Goal: Task Accomplishment & Management: Manage account settings

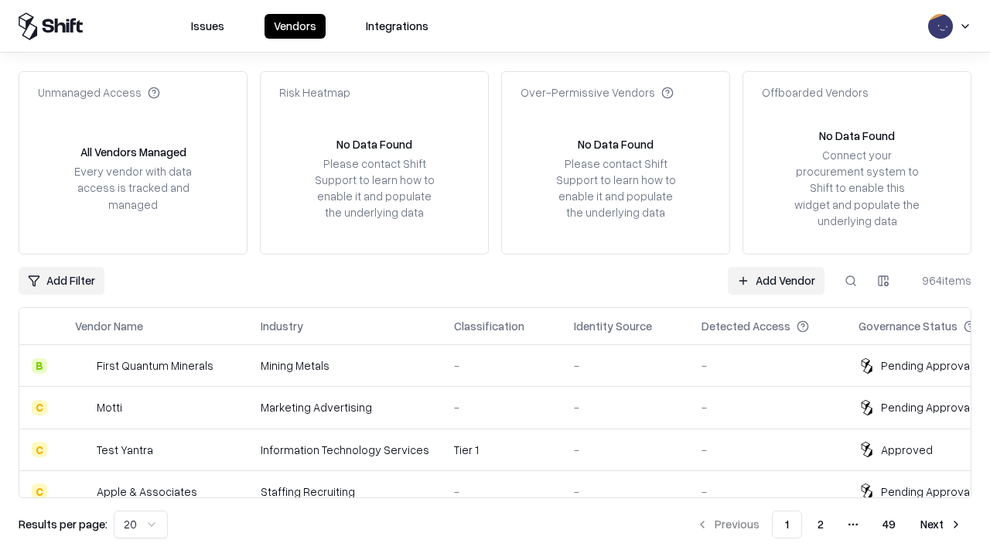
click at [775, 280] on link "Add Vendor" at bounding box center [776, 281] width 97 height 28
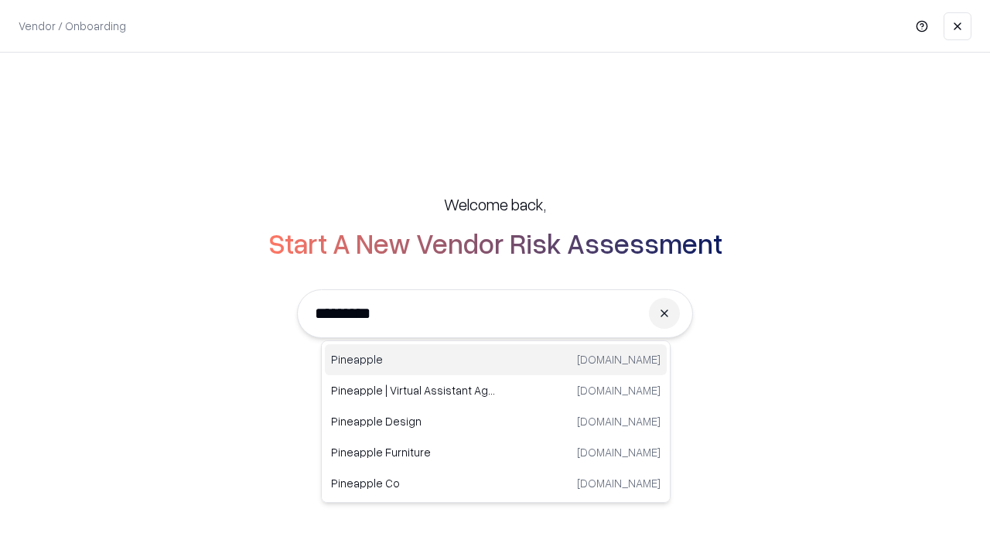
click at [496, 360] on div "Pineapple pineappleenergy.com" at bounding box center [496, 359] width 342 height 31
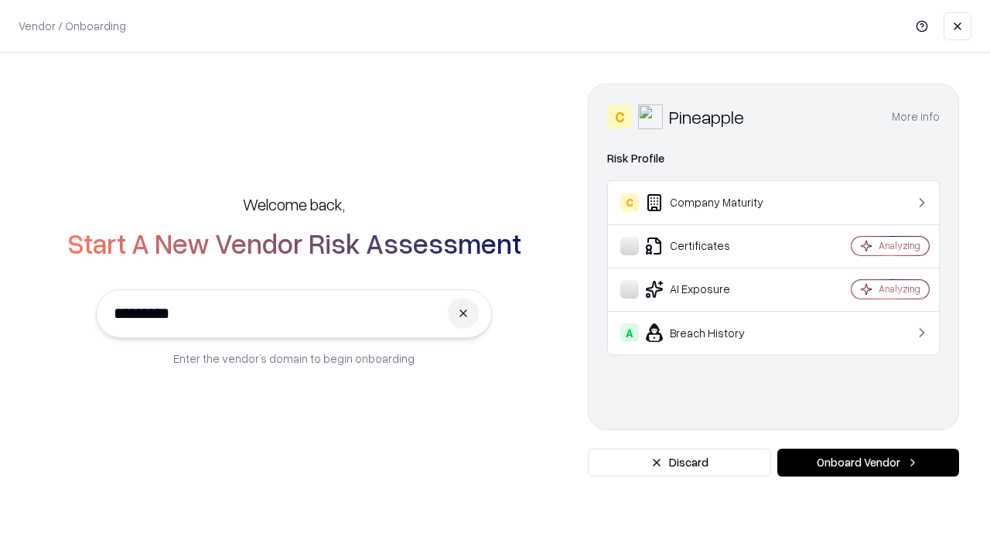
type input "*********"
click at [867, 462] on button "Onboard Vendor" at bounding box center [868, 462] width 182 height 28
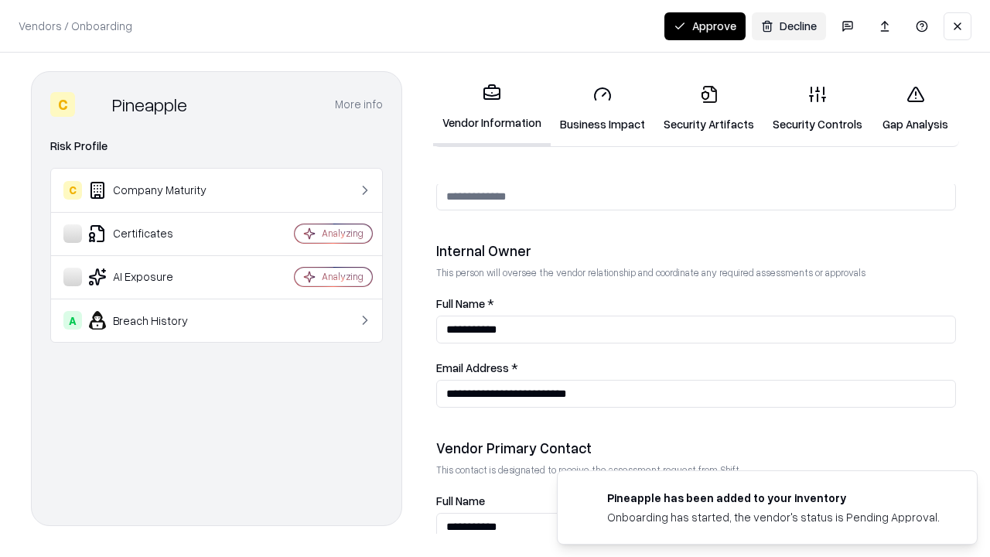
scroll to position [801, 0]
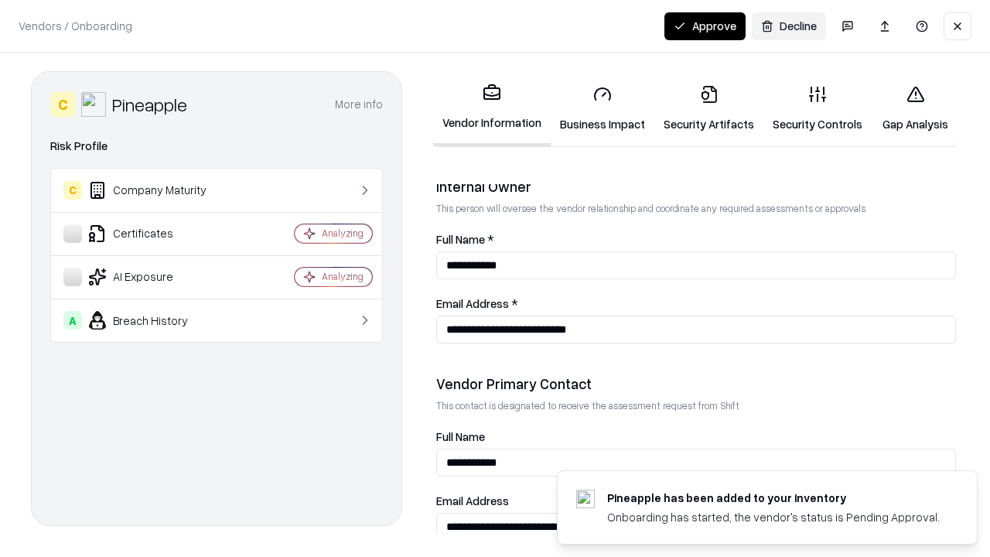
click at [602, 108] on link "Business Impact" at bounding box center [602, 109] width 104 height 72
click at [708, 108] on link "Security Artifacts" at bounding box center [708, 109] width 109 height 72
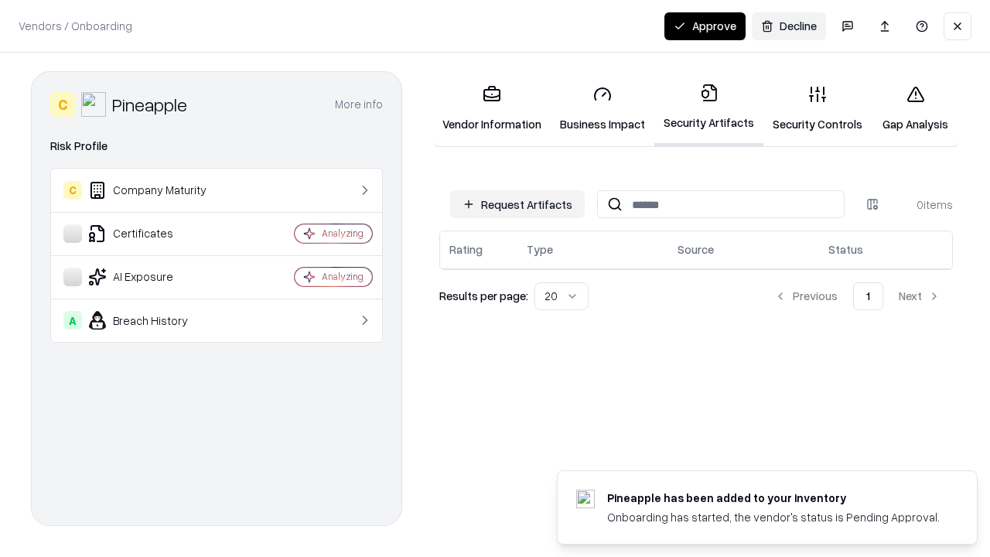
click at [517, 204] on button "Request Artifacts" at bounding box center [517, 204] width 135 height 28
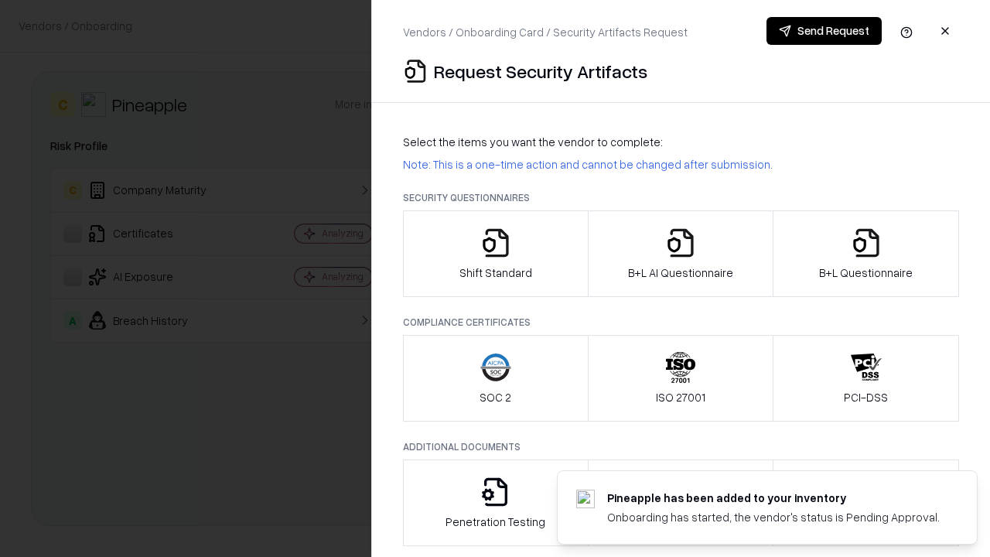
click at [495, 254] on icon "button" at bounding box center [495, 242] width 31 height 31
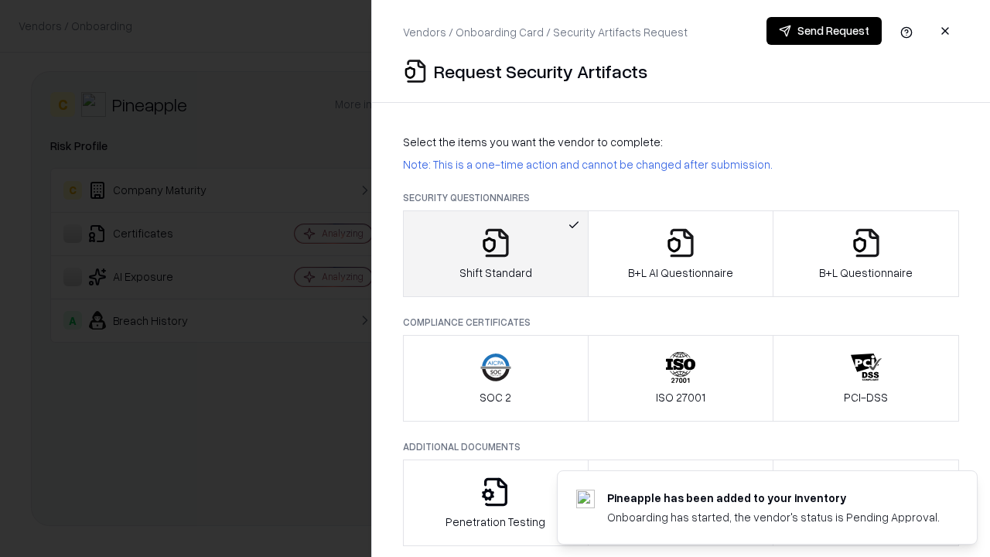
click at [823, 31] on button "Send Request" at bounding box center [823, 31] width 115 height 28
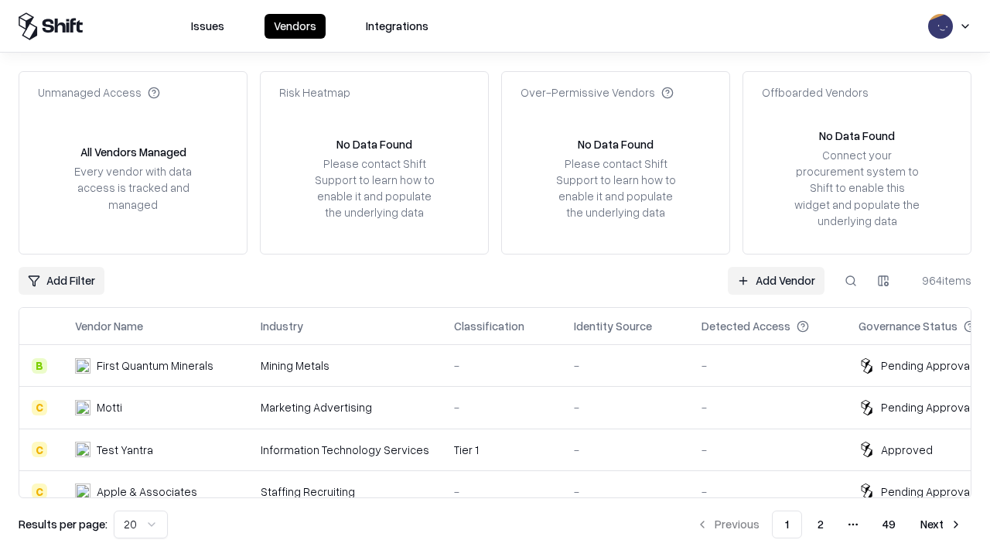
click at [850, 280] on button at bounding box center [851, 281] width 28 height 28
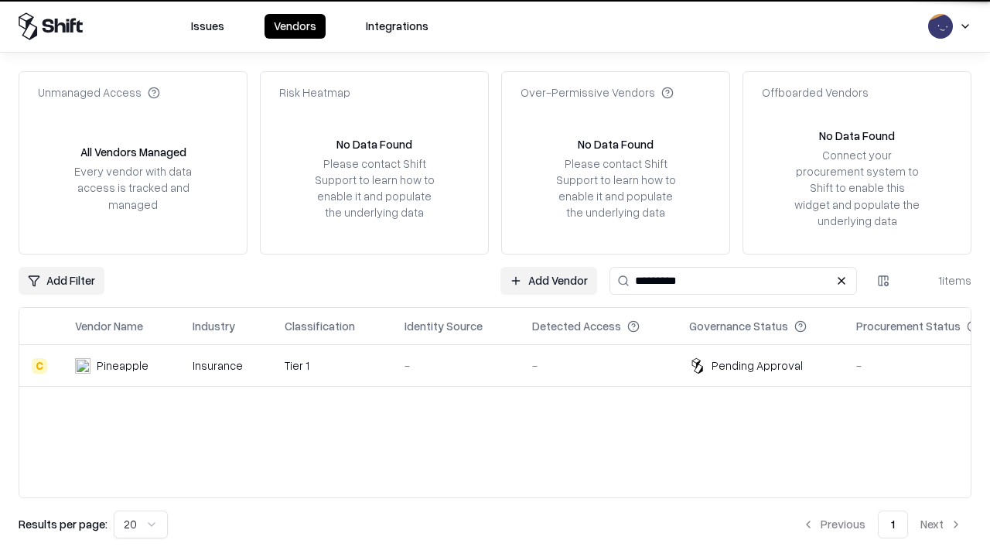
type input "*********"
click at [504, 365] on div "-" at bounding box center [455, 365] width 103 height 16
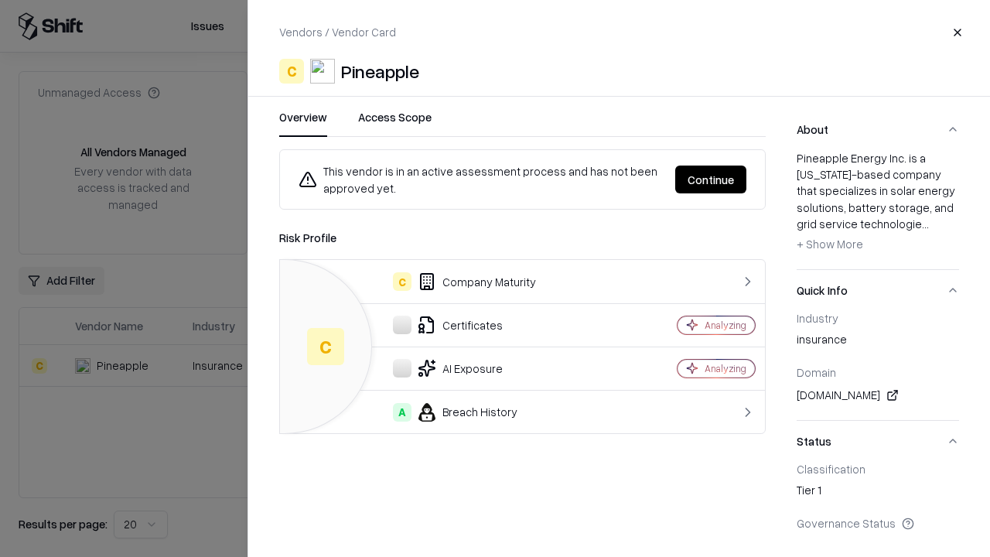
click at [711, 179] on button "Continue" at bounding box center [710, 179] width 71 height 28
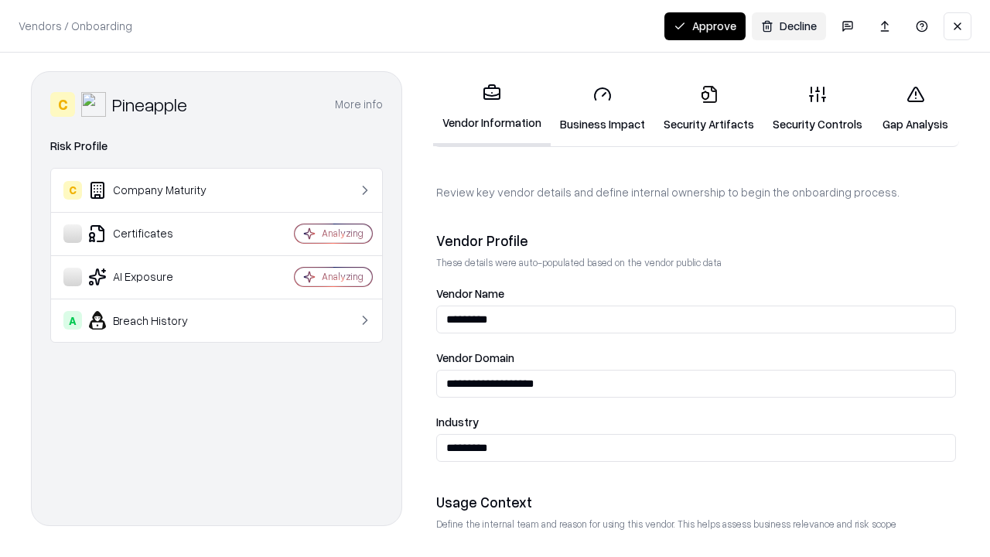
click at [708, 108] on link "Security Artifacts" at bounding box center [708, 109] width 109 height 72
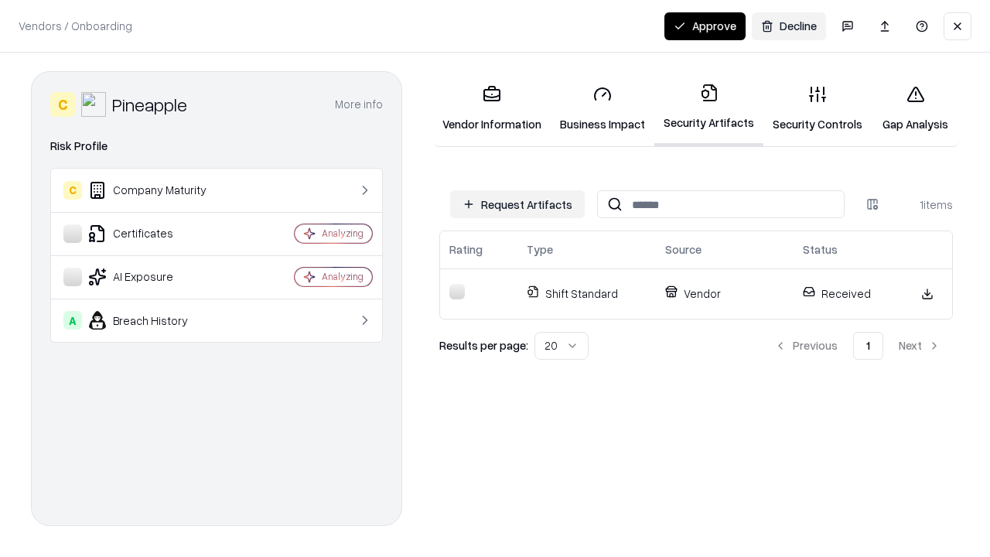
click at [704, 26] on button "Approve" at bounding box center [704, 26] width 81 height 28
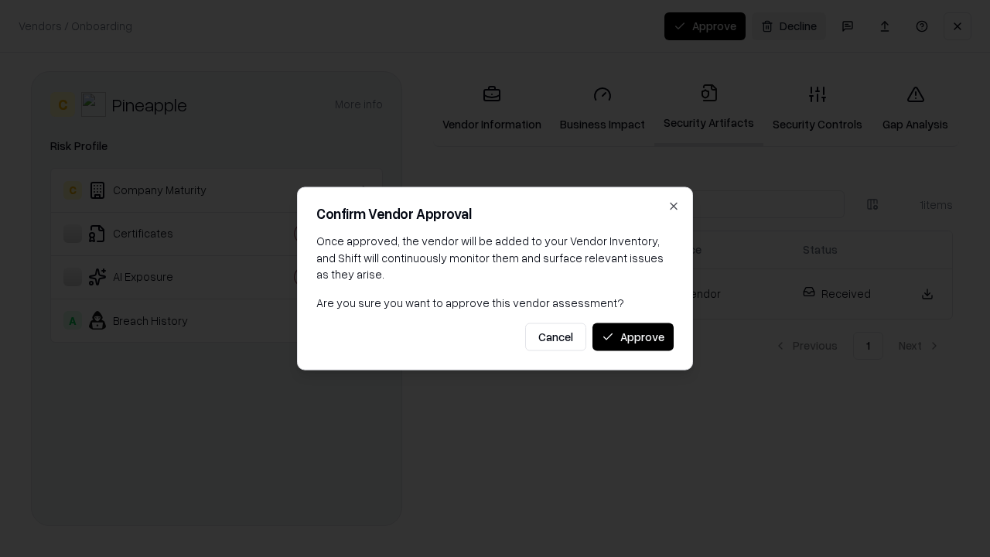
click at [632, 336] on button "Approve" at bounding box center [632, 336] width 81 height 28
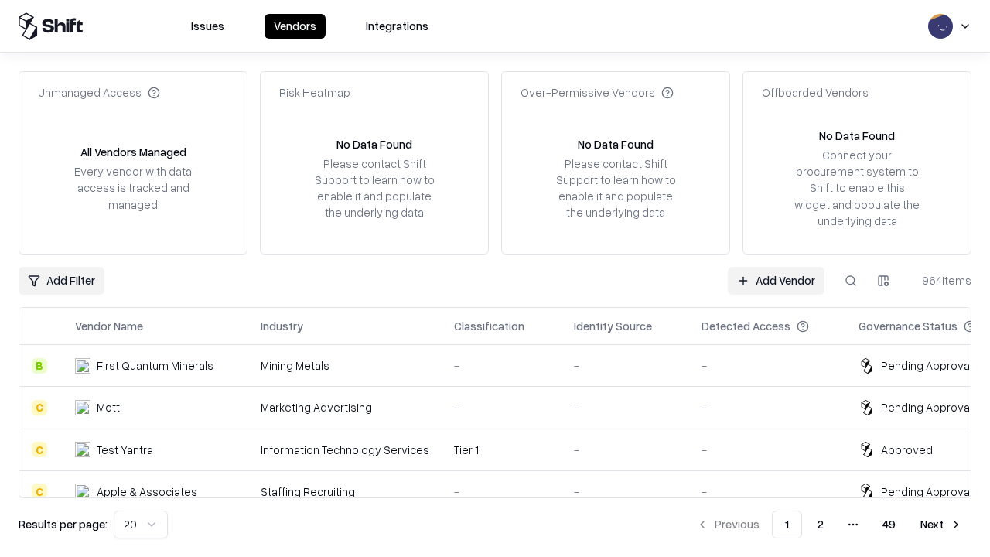
type input "*********"
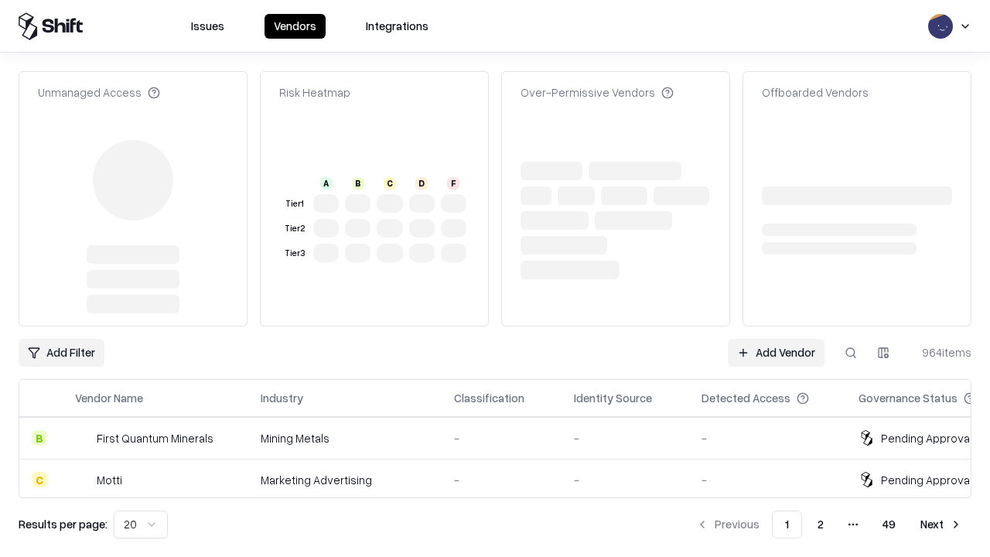
click at [775, 339] on link "Add Vendor" at bounding box center [776, 353] width 97 height 28
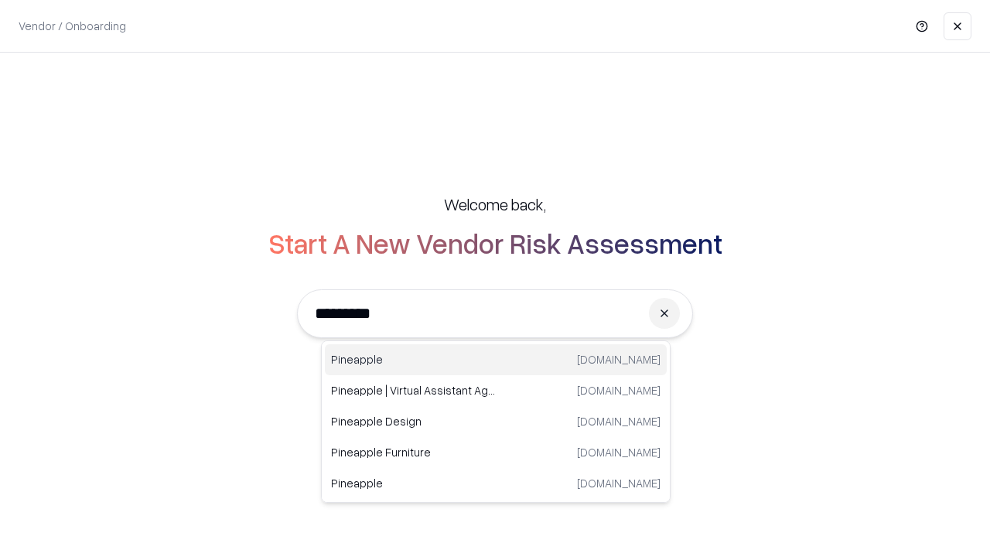
click at [496, 360] on div "Pineapple [DOMAIN_NAME]" at bounding box center [496, 359] width 342 height 31
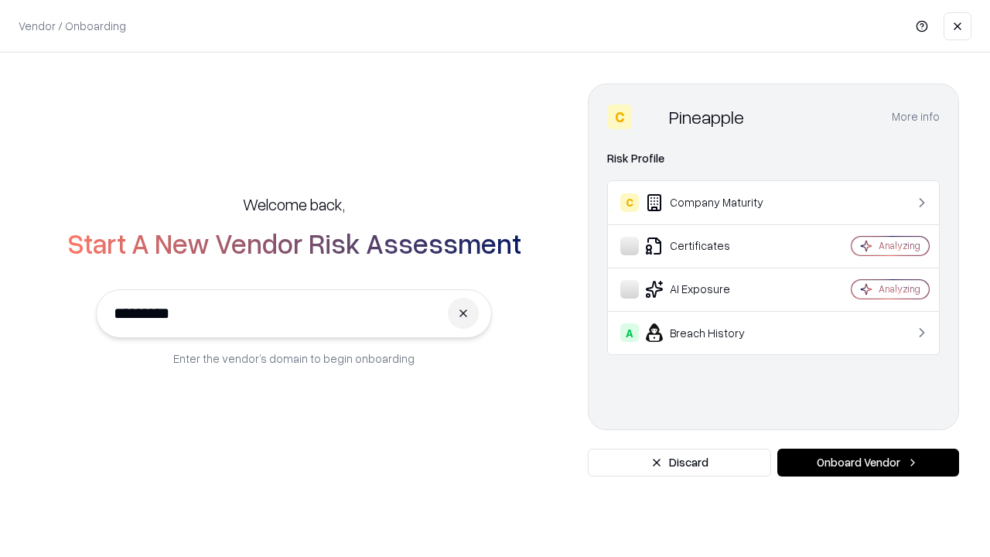
type input "*********"
click at [867, 462] on button "Onboard Vendor" at bounding box center [868, 462] width 182 height 28
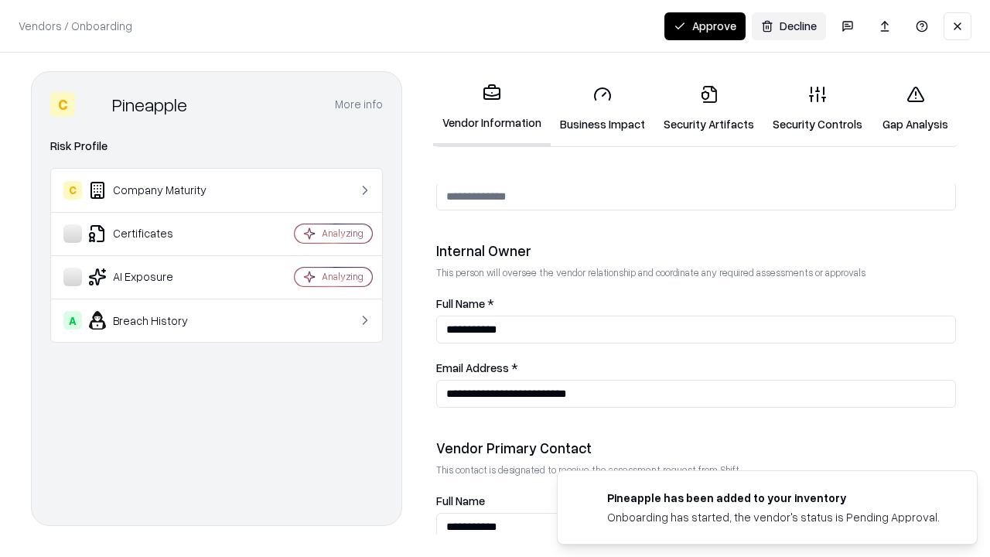
scroll to position [801, 0]
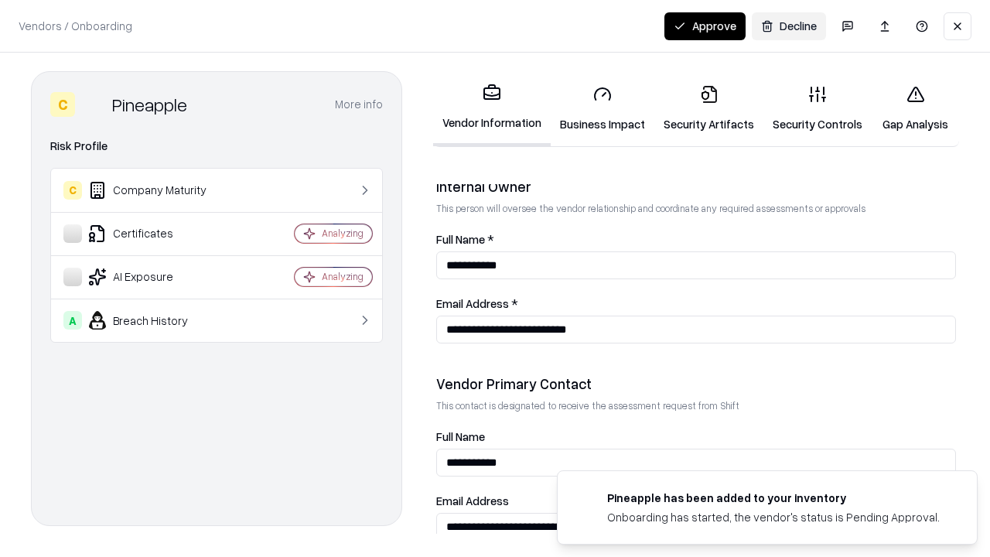
click at [704, 26] on button "Approve" at bounding box center [704, 26] width 81 height 28
